Goal: Information Seeking & Learning: Learn about a topic

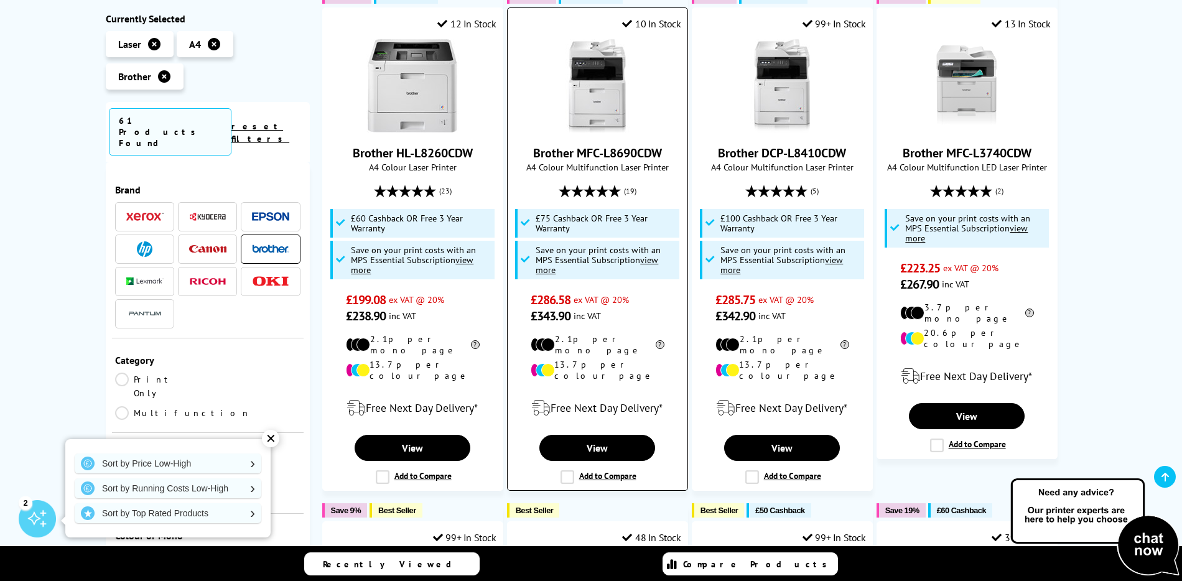
scroll to position [258, 0]
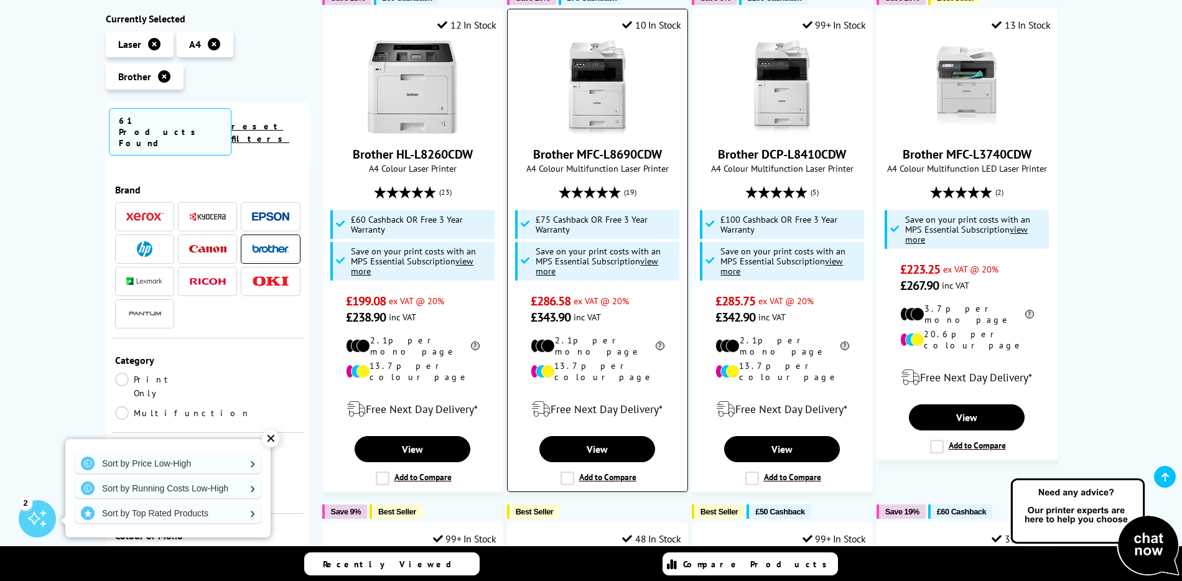
click at [610, 96] on img at bounding box center [597, 86] width 93 height 93
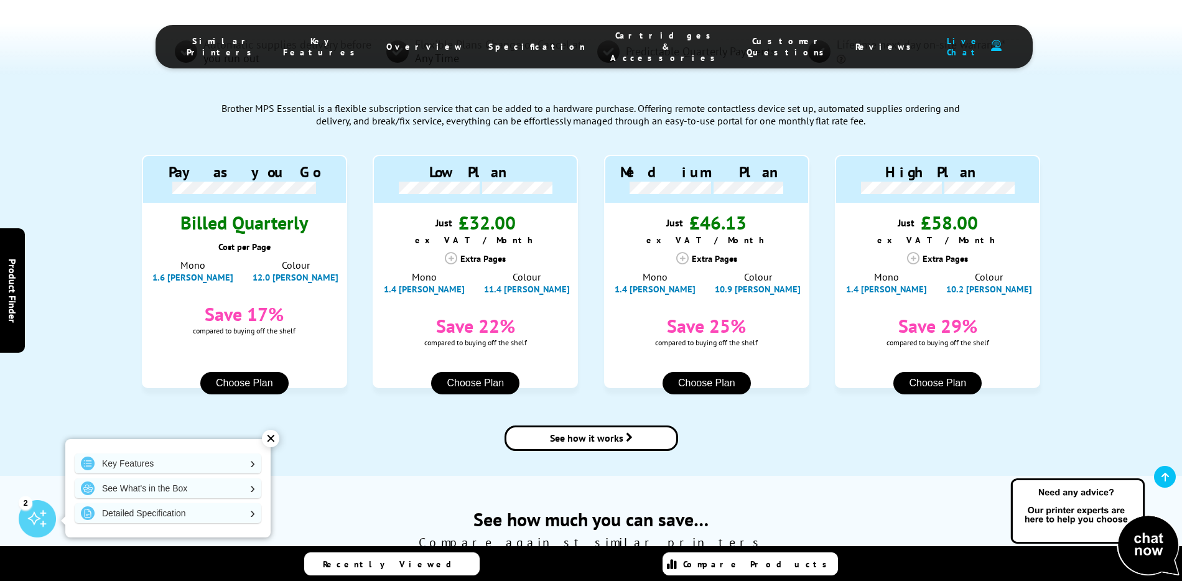
scroll to position [1215, 0]
